Goal: Communication & Community: Ask a question

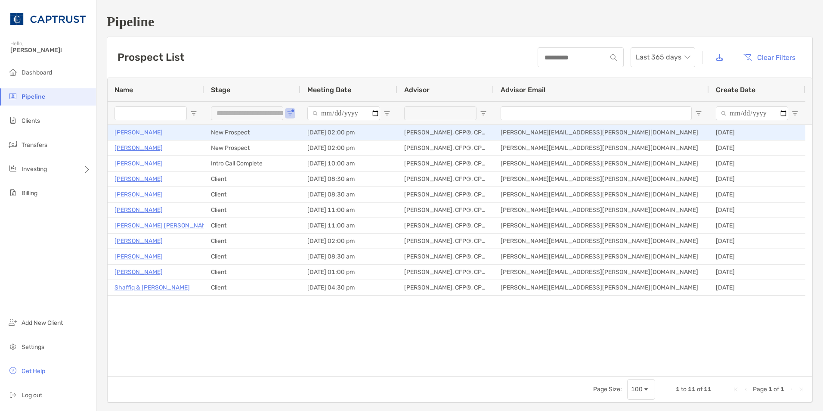
click at [130, 131] on p "[PERSON_NAME]" at bounding box center [138, 132] width 48 height 11
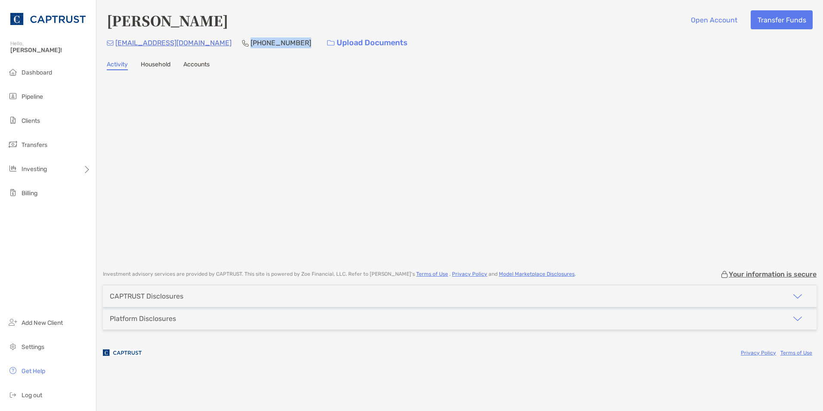
drag, startPoint x: 202, startPoint y: 42, endPoint x: 249, endPoint y: 46, distance: 47.5
click at [250, 46] on p "[PHONE_NUMBER]" at bounding box center [280, 42] width 61 height 11
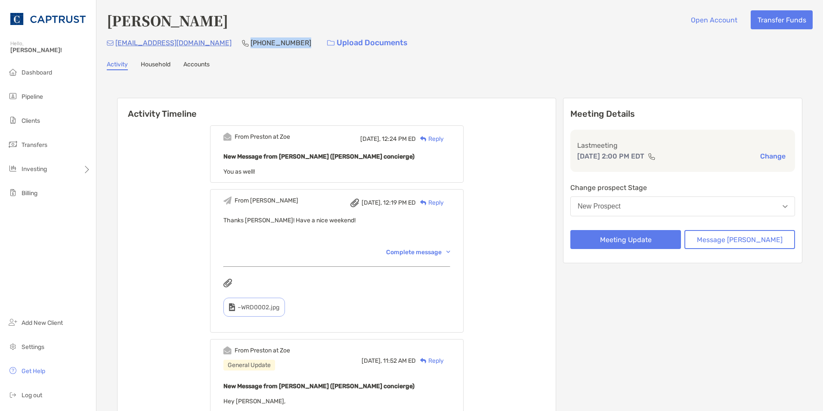
drag, startPoint x: 201, startPoint y: 43, endPoint x: 249, endPoint y: 44, distance: 47.4
click at [250, 44] on p "[PHONE_NUMBER]" at bounding box center [280, 42] width 61 height 11
copy p "[PHONE_NUMBER]"
click at [726, 239] on button "Message Zoe" at bounding box center [739, 239] width 111 height 19
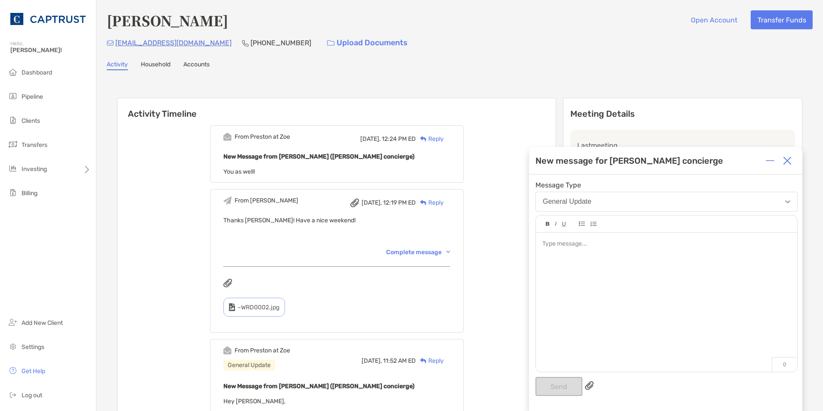
click at [657, 253] on div at bounding box center [666, 297] width 261 height 130
click at [553, 383] on button "Send" at bounding box center [558, 386] width 47 height 19
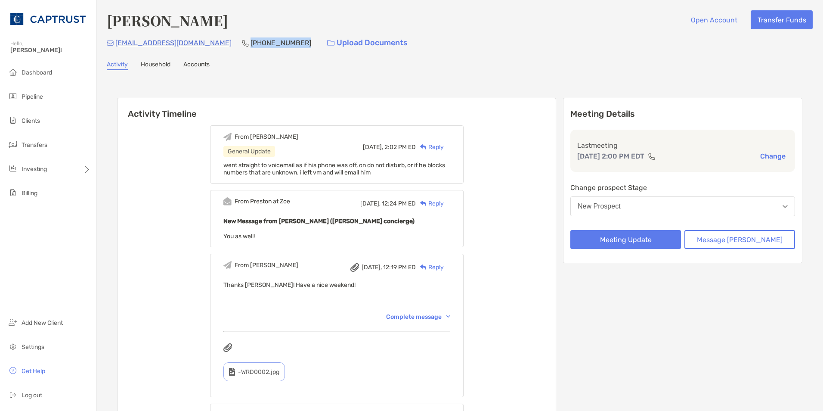
drag, startPoint x: 250, startPoint y: 41, endPoint x: 202, endPoint y: 42, distance: 47.8
click at [250, 42] on p "[PHONE_NUMBER]" at bounding box center [280, 42] width 61 height 11
copy p "[PHONE_NUMBER]"
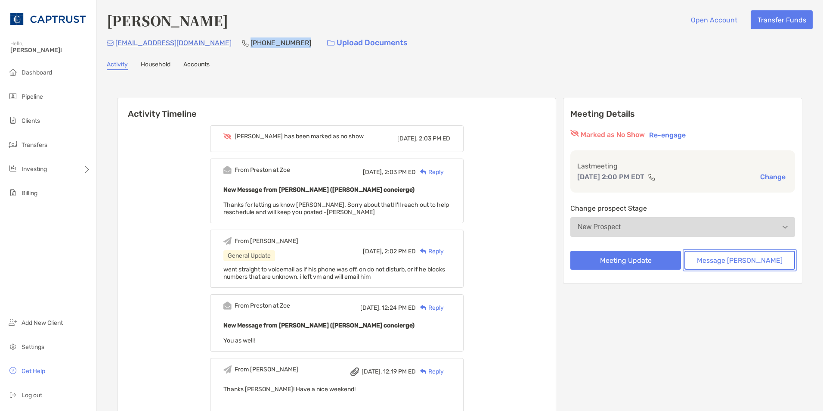
click at [738, 262] on button "Message Zoe" at bounding box center [739, 259] width 111 height 19
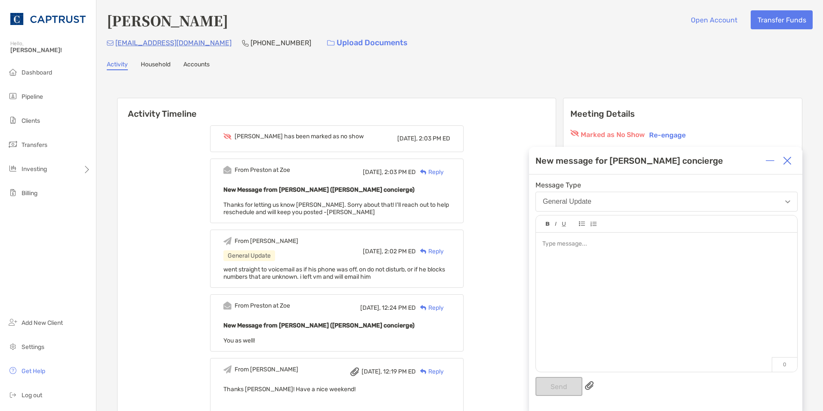
click at [786, 163] on img at bounding box center [787, 160] width 9 height 9
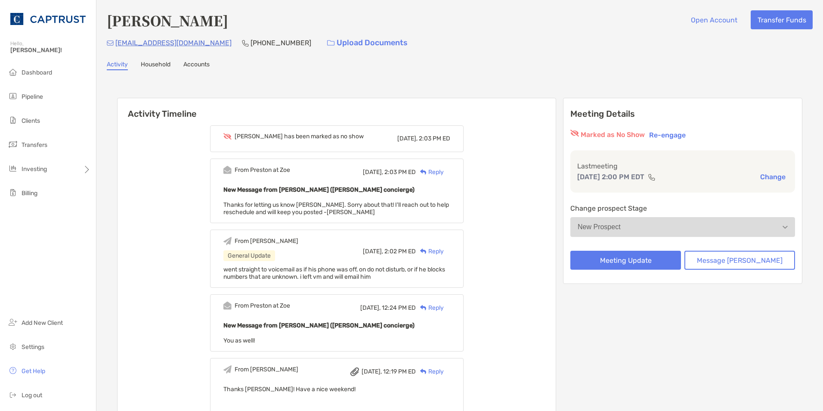
click at [688, 134] on button "Re-engage" at bounding box center [667, 135] width 42 height 10
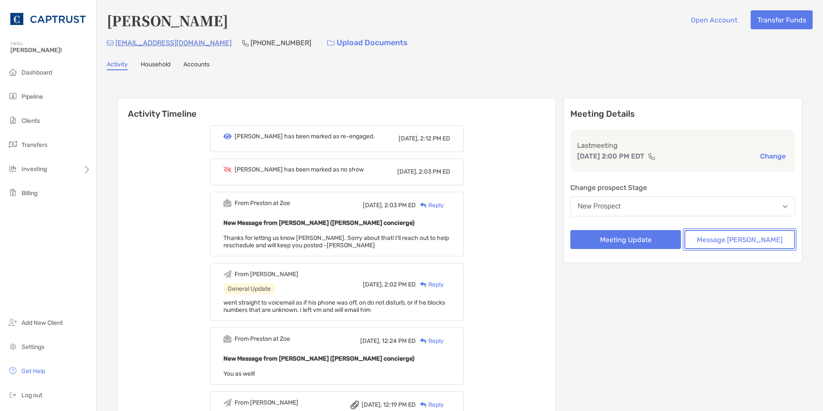
click at [766, 239] on button "Message Zoe" at bounding box center [739, 239] width 111 height 19
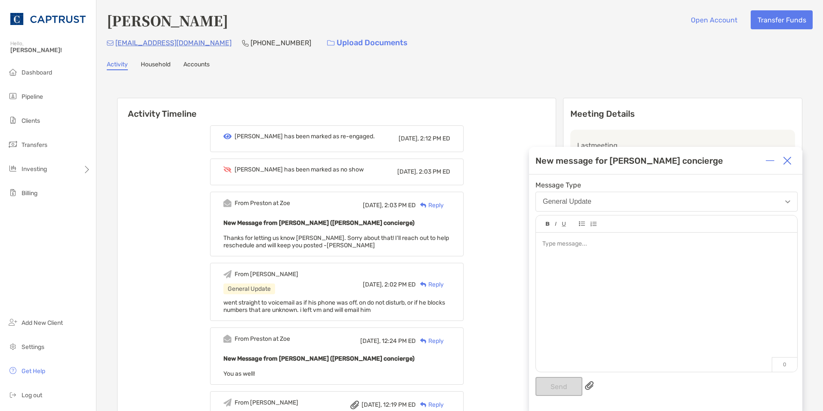
click at [649, 238] on div at bounding box center [666, 297] width 261 height 130
click at [704, 252] on div "**********" at bounding box center [666, 248] width 248 height 18
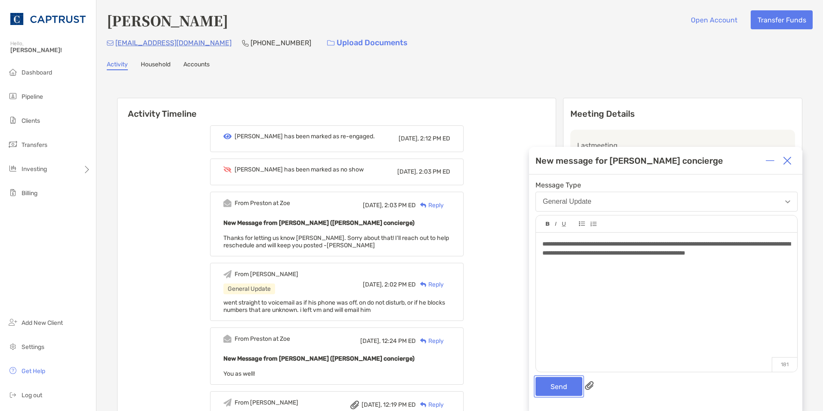
click at [560, 383] on button "Send" at bounding box center [558, 386] width 47 height 19
